Goal: Task Accomplishment & Management: Manage account settings

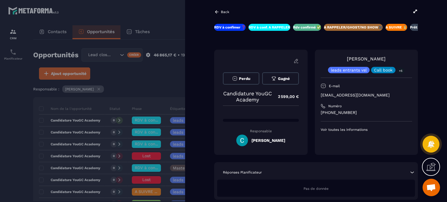
scroll to position [0, 28]
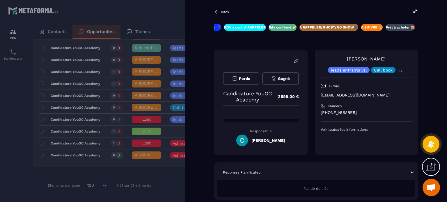
click at [154, 27] on div at bounding box center [223, 101] width 447 height 202
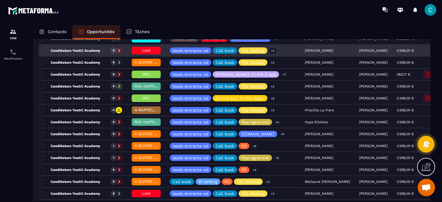
scroll to position [135, 0]
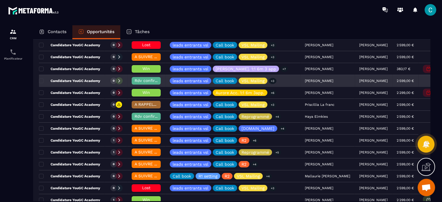
click at [141, 80] on span "Rdv confirmé ✅" at bounding box center [151, 80] width 33 height 5
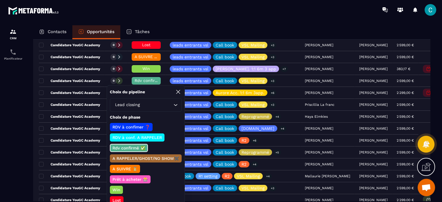
click at [133, 157] on p "A RAPPELER/GHOST/NO SHOW✖️" at bounding box center [146, 159] width 68 height 6
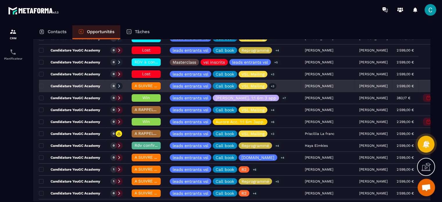
scroll to position [77, 0]
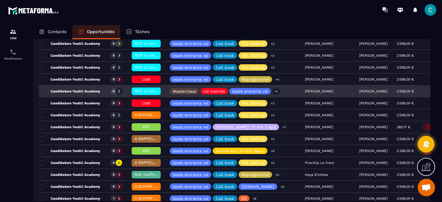
click at [324, 90] on div "[PERSON_NAME]" at bounding box center [328, 92] width 54 height 12
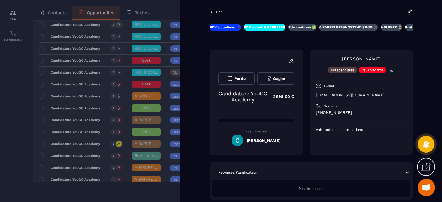
scroll to position [29, 0]
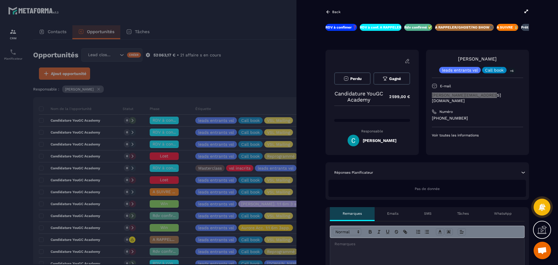
scroll to position [0, 28]
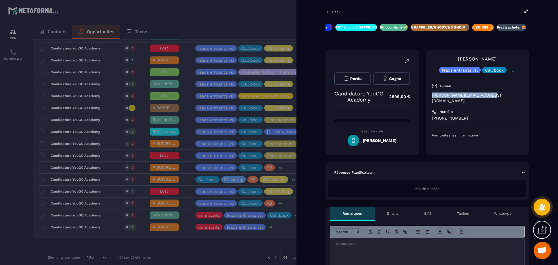
click at [226, 139] on div at bounding box center [279, 132] width 558 height 265
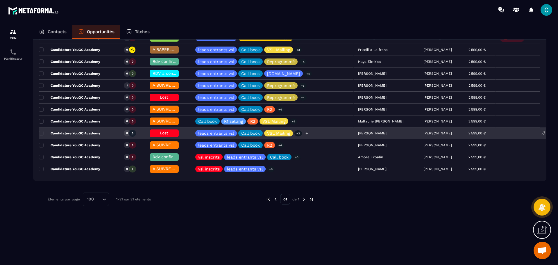
scroll to position [161, 0]
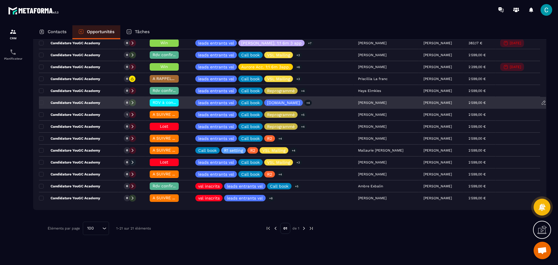
click at [363, 105] on div "[PERSON_NAME]" at bounding box center [386, 103] width 65 height 12
